Goal: Information Seeking & Learning: Learn about a topic

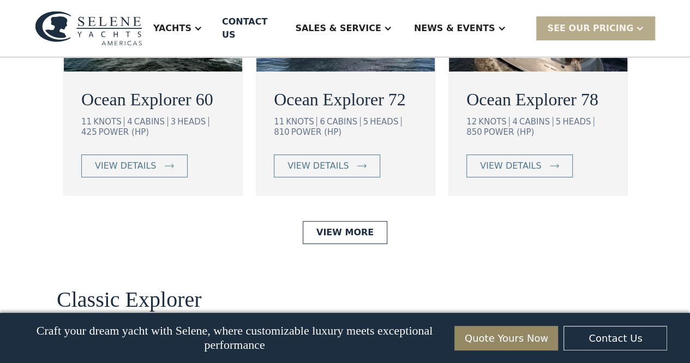
scroll to position [2079, 0]
click at [327, 112] on h2 "Ocean Explorer 72" at bounding box center [345, 99] width 143 height 26
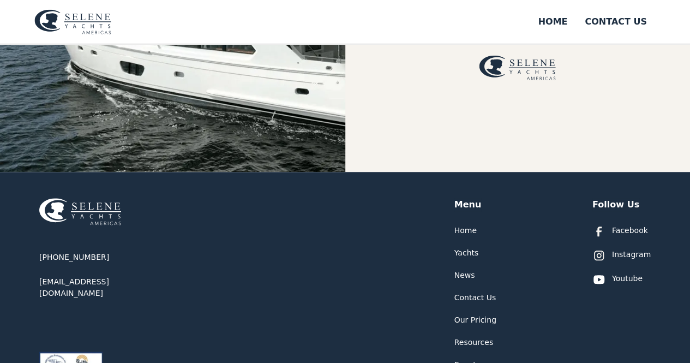
scroll to position [292, 0]
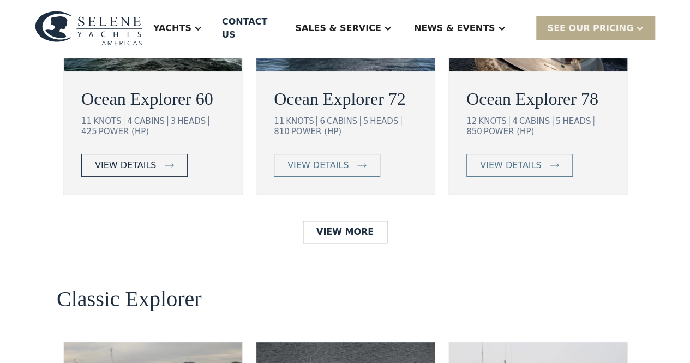
click at [135, 172] on div "view details" at bounding box center [125, 165] width 61 height 13
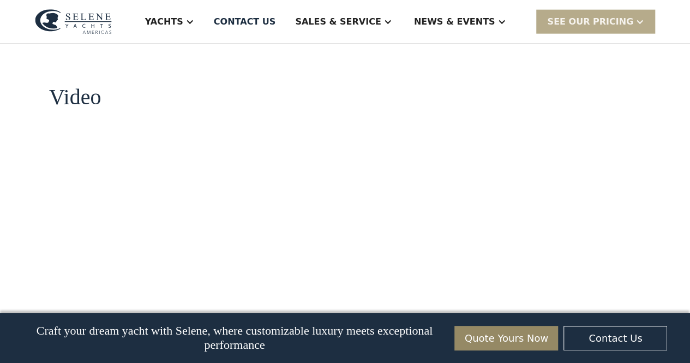
scroll to position [1366, 0]
